Goal: Information Seeking & Learning: Learn about a topic

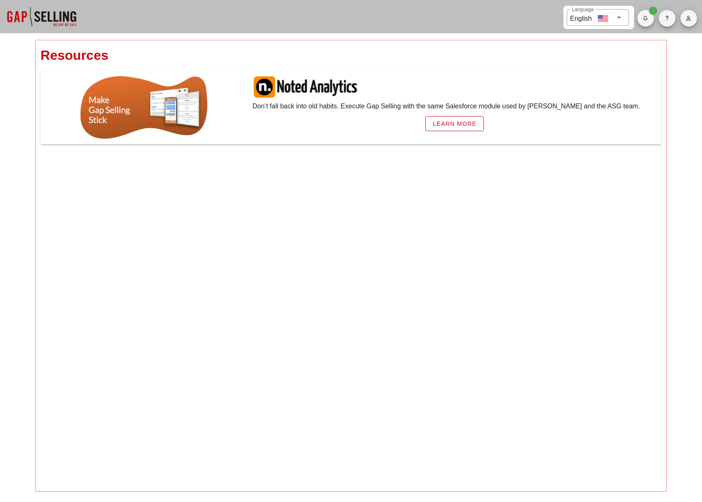
click at [41, 14] on div at bounding box center [41, 16] width 83 height 33
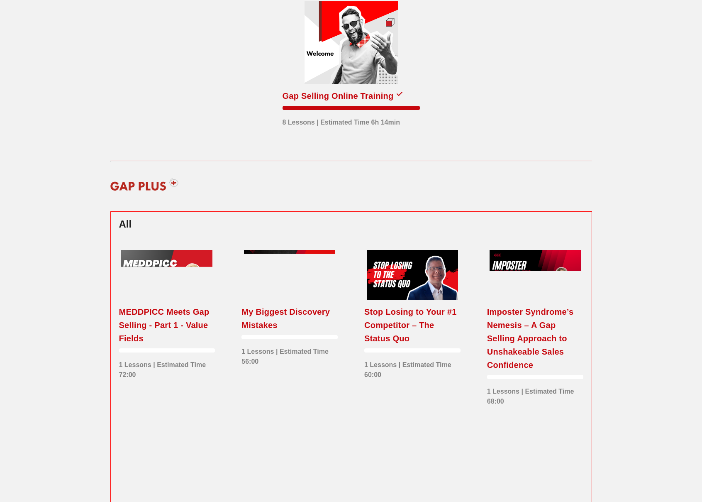
scroll to position [65, 0]
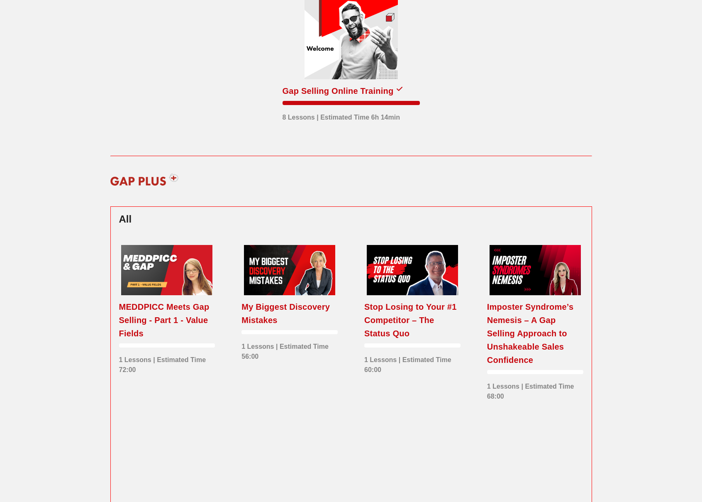
click at [373, 56] on div at bounding box center [351, 37] width 93 height 83
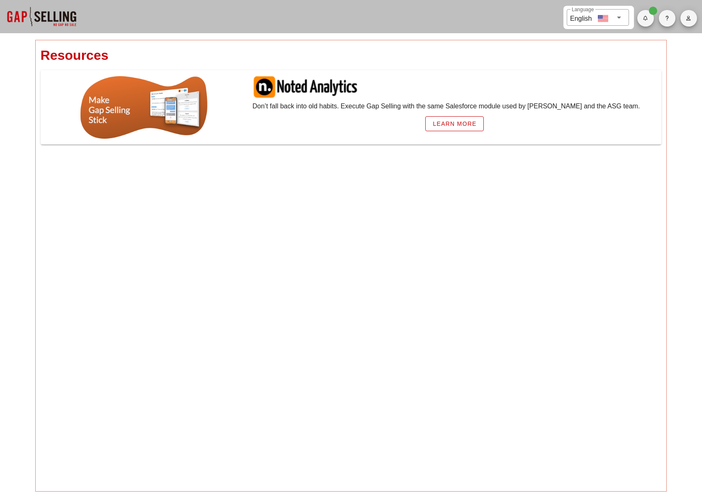
click at [53, 17] on div at bounding box center [41, 16] width 83 height 33
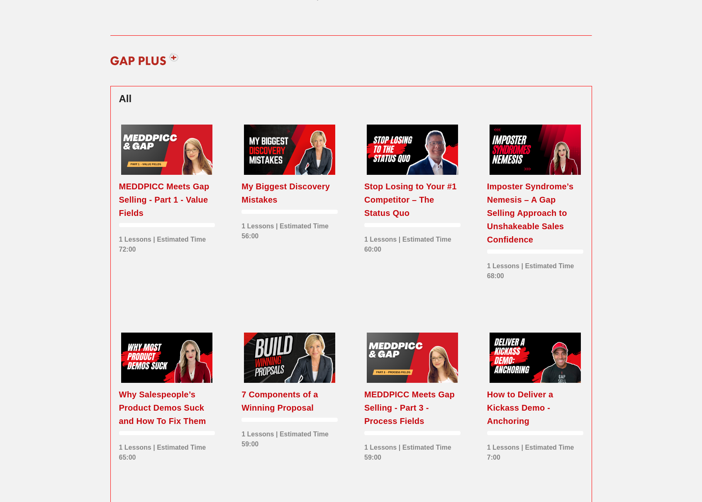
scroll to position [185, 0]
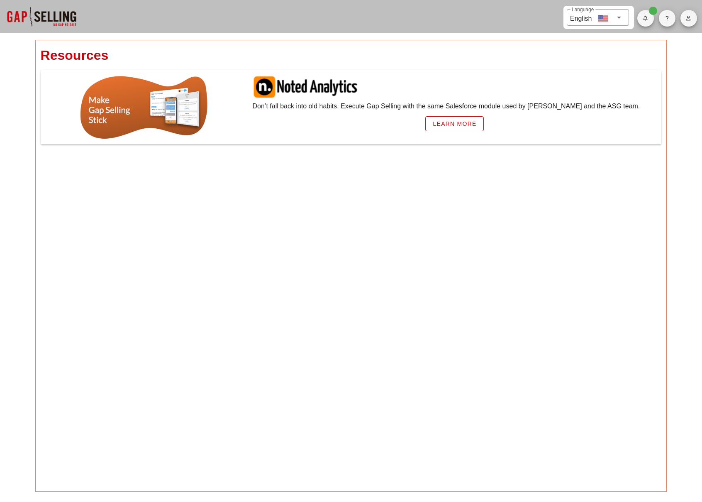
click at [55, 11] on div at bounding box center [41, 16] width 83 height 33
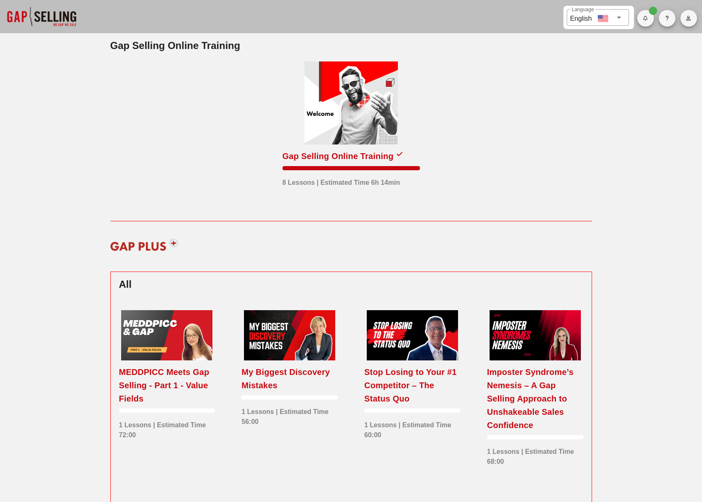
click at [352, 177] on div "8 Lessons | Estimated Time 6h 14min" at bounding box center [341, 181] width 117 height 14
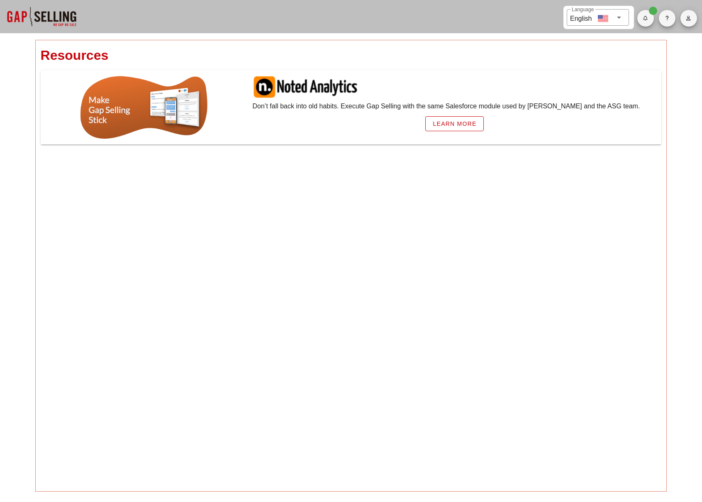
click at [54, 23] on div at bounding box center [41, 16] width 83 height 33
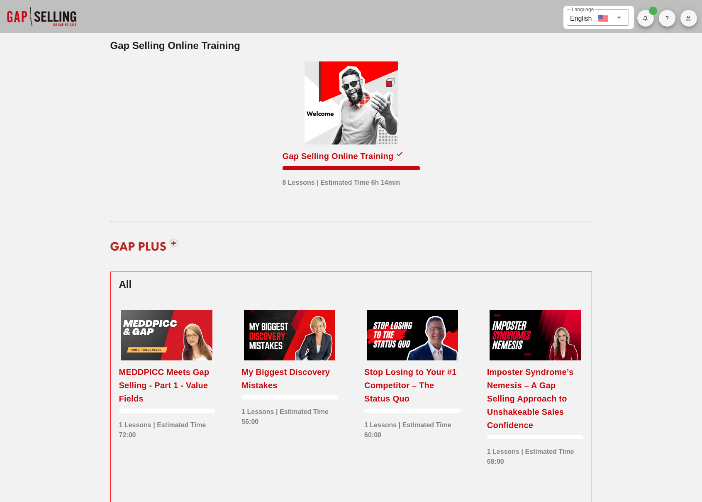
click at [323, 199] on div "Gap Selling Online Training 8 Lessons | Estimated Time 6h 14min" at bounding box center [351, 180] width 137 height 63
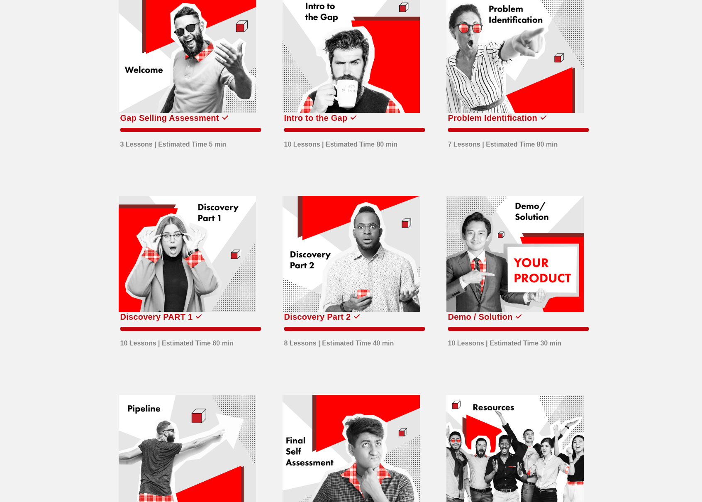
scroll to position [206, 0]
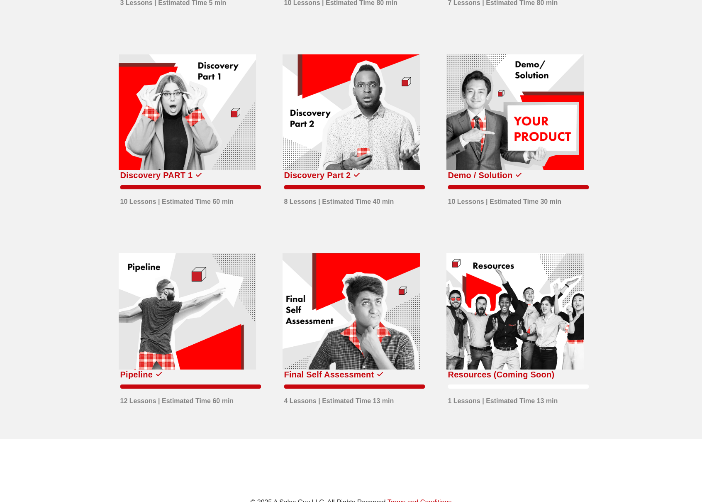
click at [196, 369] on div at bounding box center [187, 311] width 137 height 116
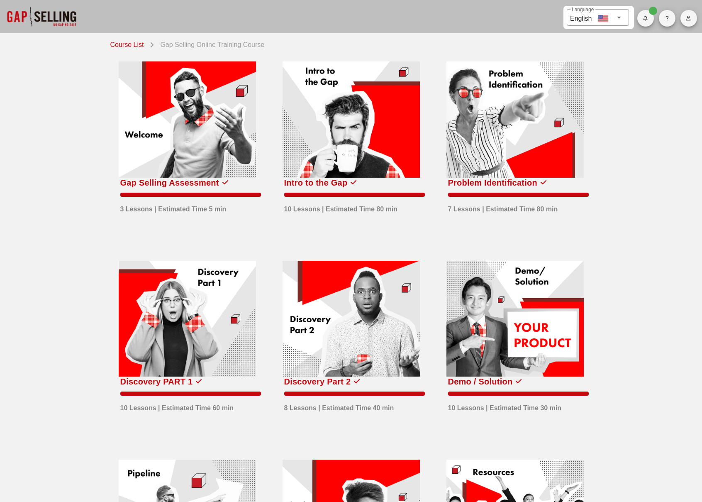
click at [206, 337] on div at bounding box center [187, 319] width 137 height 116
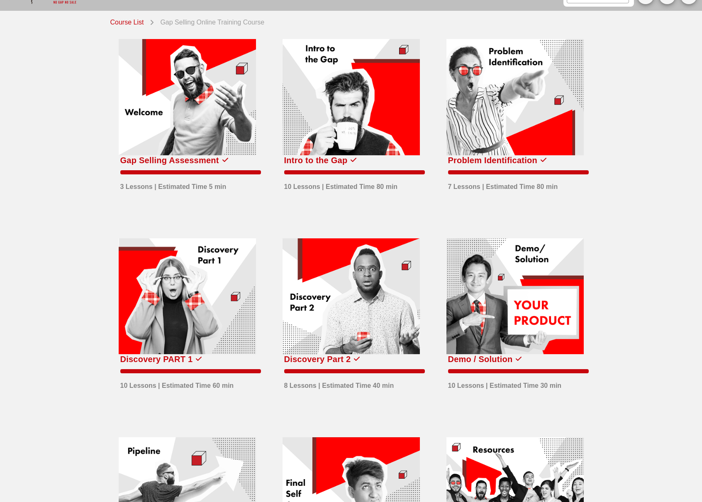
scroll to position [153, 0]
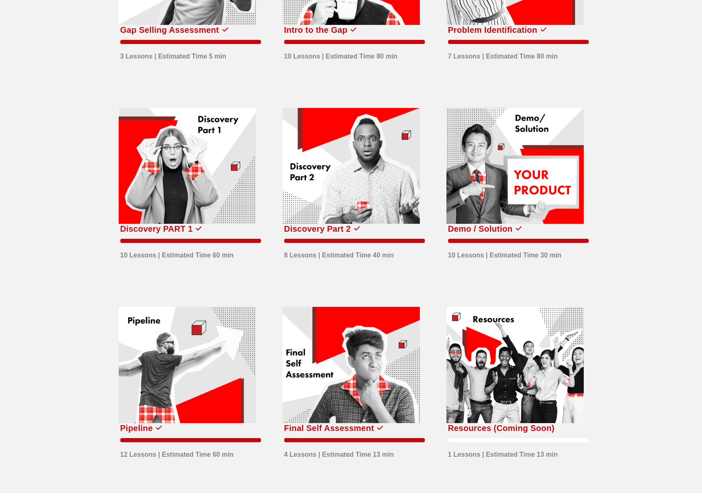
click at [161, 394] on div at bounding box center [187, 365] width 137 height 116
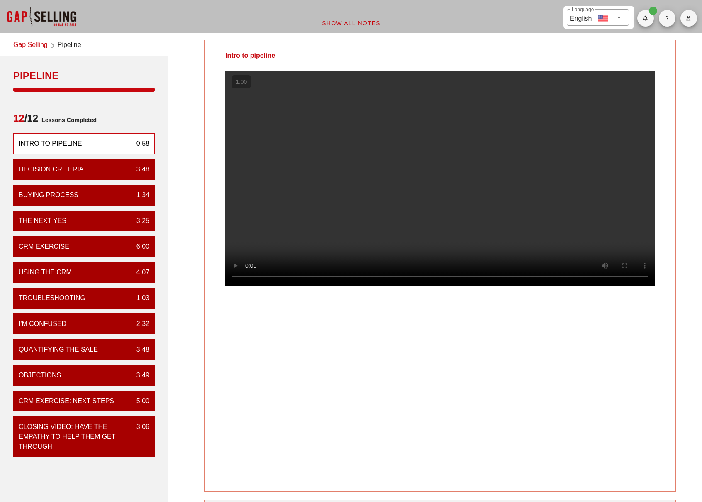
click at [240, 385] on div "Intro to pipeline" at bounding box center [440, 266] width 472 height 452
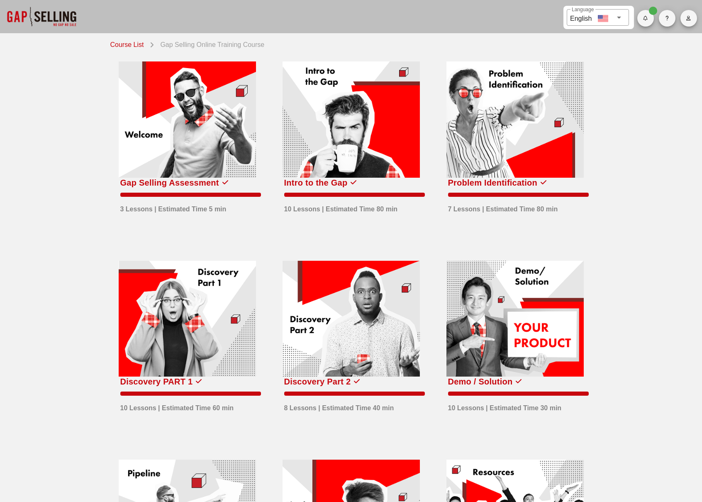
scroll to position [272, 0]
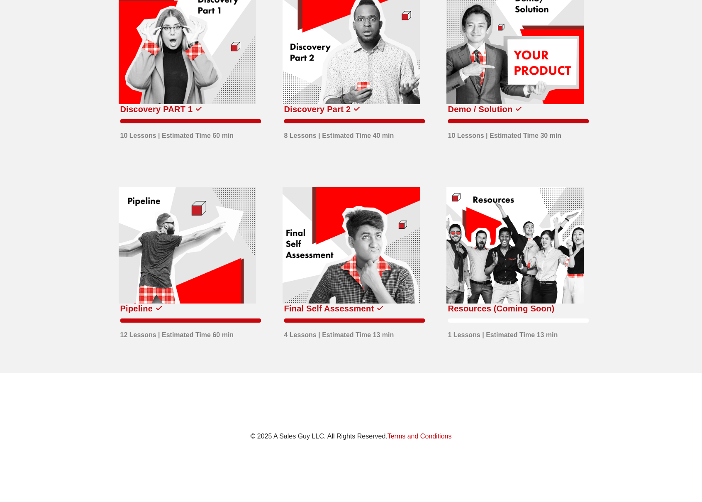
click at [513, 317] on div at bounding box center [518, 318] width 141 height 7
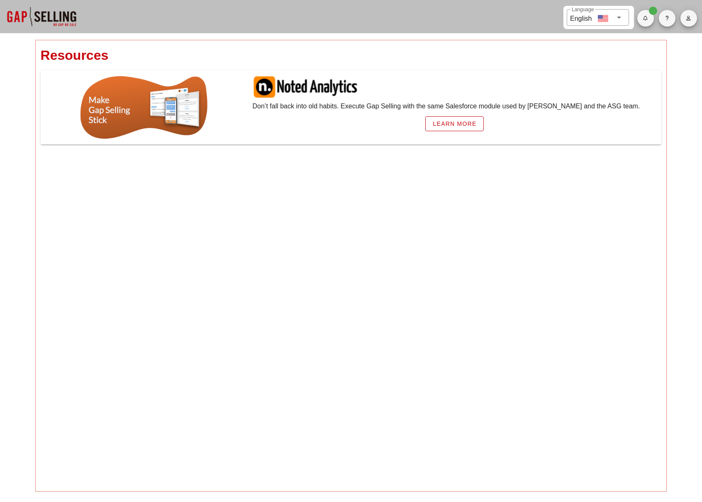
click at [38, 14] on div at bounding box center [41, 16] width 83 height 33
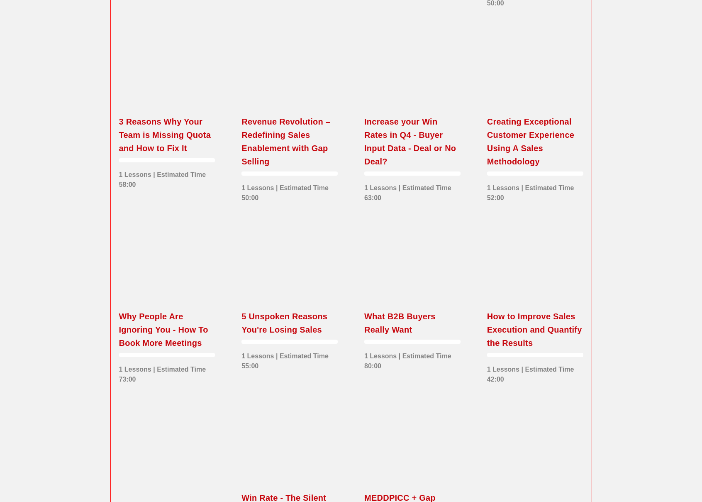
scroll to position [1232, 0]
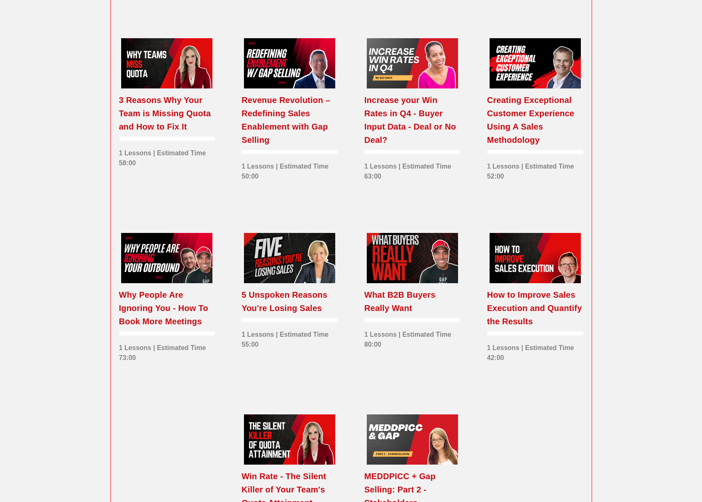
click at [178, 328] on div "Why People Are Ignoring You - How To Book More Meetings" at bounding box center [167, 308] width 96 height 40
